Goal: Transaction & Acquisition: Subscribe to service/newsletter

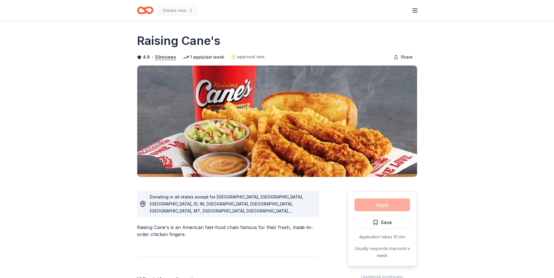
click at [412, 13] on icon "button" at bounding box center [414, 10] width 7 height 7
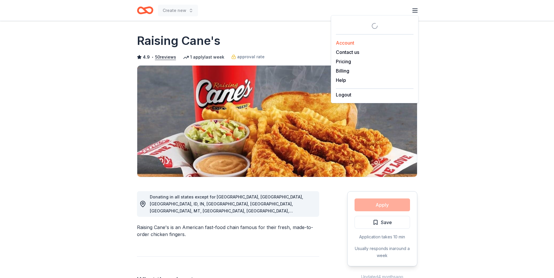
click at [353, 41] on link "Account" at bounding box center [345, 43] width 18 height 6
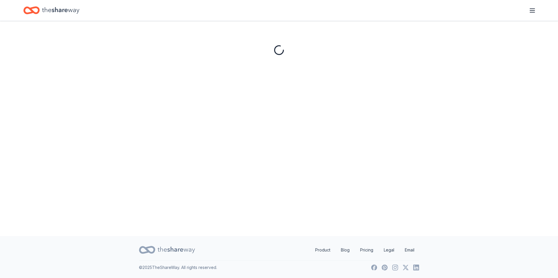
click at [312, 49] on div at bounding box center [279, 76] width 204 height 110
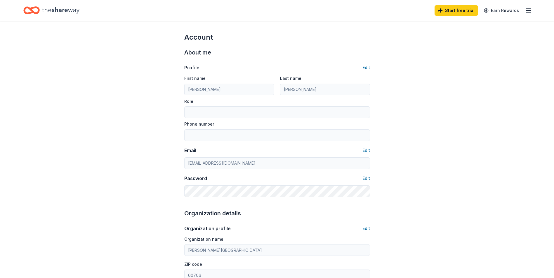
click at [528, 11] on icon "button" at bounding box center [527, 10] width 7 height 7
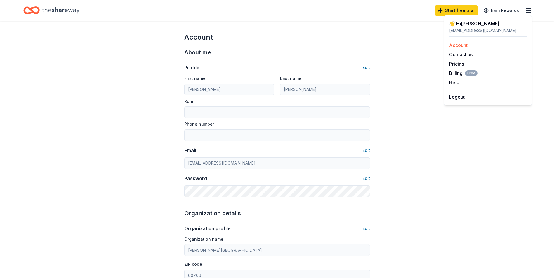
click at [466, 45] on link "Account" at bounding box center [458, 45] width 18 height 6
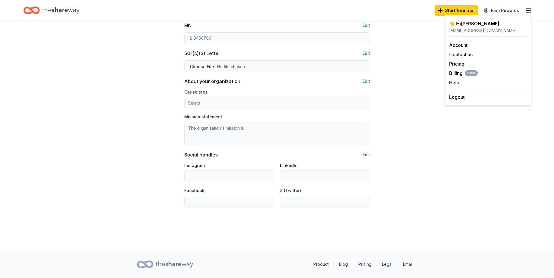
scroll to position [306, 0]
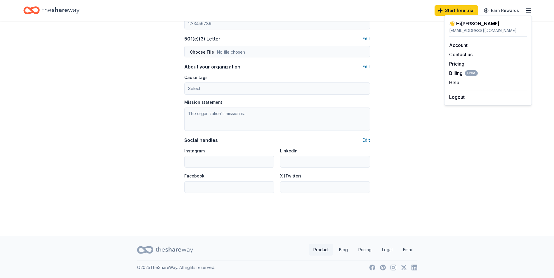
click at [322, 251] on link "Product" at bounding box center [320, 250] width 25 height 12
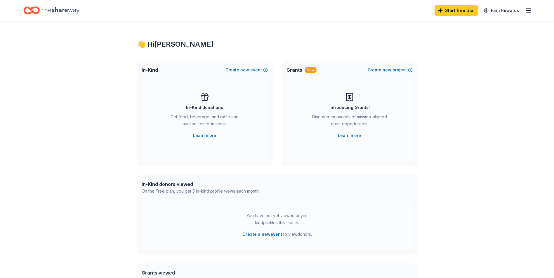
click at [51, 11] on icon "Home" at bounding box center [60, 10] width 37 height 12
click at [527, 7] on icon "button" at bounding box center [527, 10] width 7 height 7
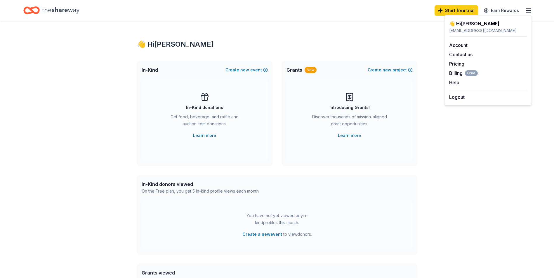
click at [68, 11] on icon "Home" at bounding box center [60, 10] width 37 height 12
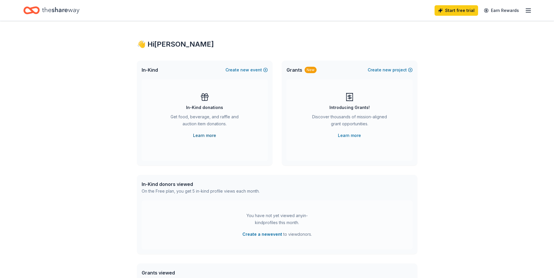
click at [207, 134] on link "Learn more" at bounding box center [204, 135] width 23 height 7
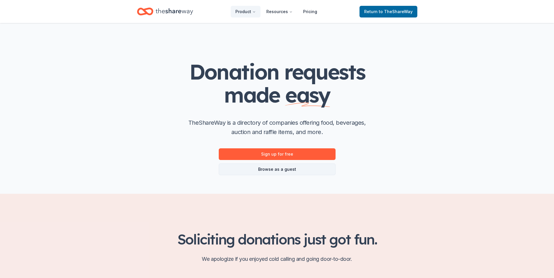
click at [288, 169] on link "Browse as a guest" at bounding box center [277, 170] width 117 height 12
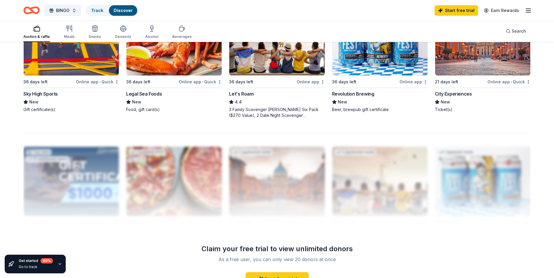
scroll to position [476, 0]
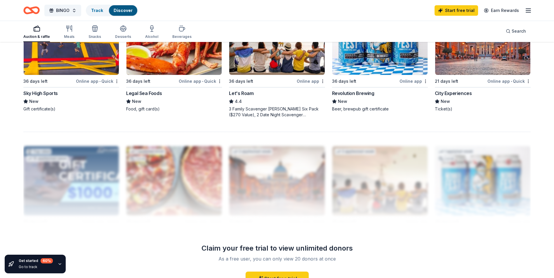
click at [526, 7] on div "Start free trial Earn Rewards" at bounding box center [482, 11] width 97 height 14
click at [526, 7] on icon "button" at bounding box center [527, 10] width 7 height 7
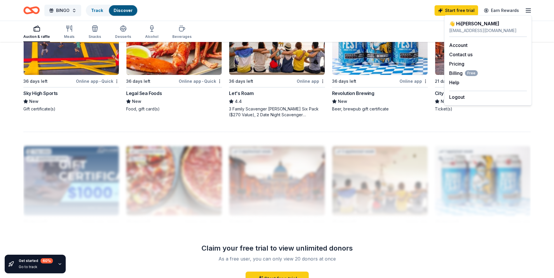
click at [463, 24] on div "👋 Hi [PERSON_NAME]" at bounding box center [488, 23] width 78 height 7
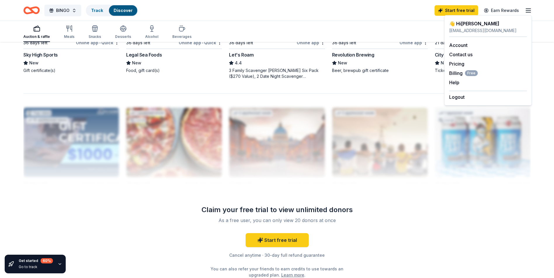
scroll to position [564, 0]
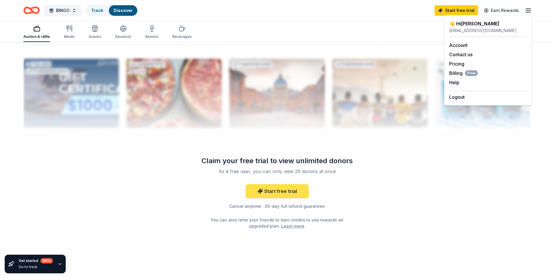
click at [278, 194] on link "Start free trial" at bounding box center [276, 191] width 63 height 14
